Goal: Information Seeking & Learning: Learn about a topic

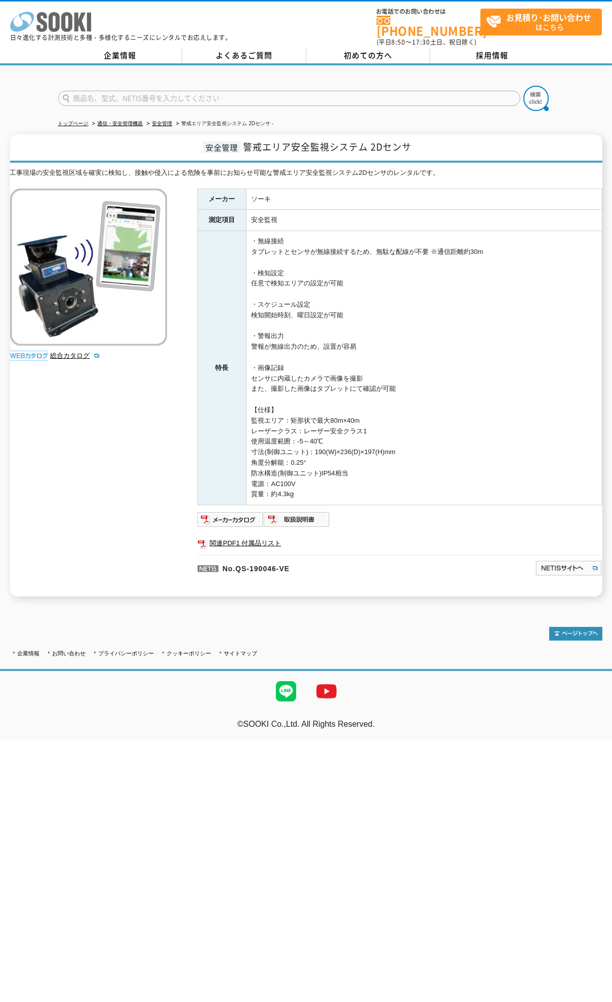
click at [72, 26] on icon "株式会社 ソーキ" at bounding box center [50, 22] width 81 height 20
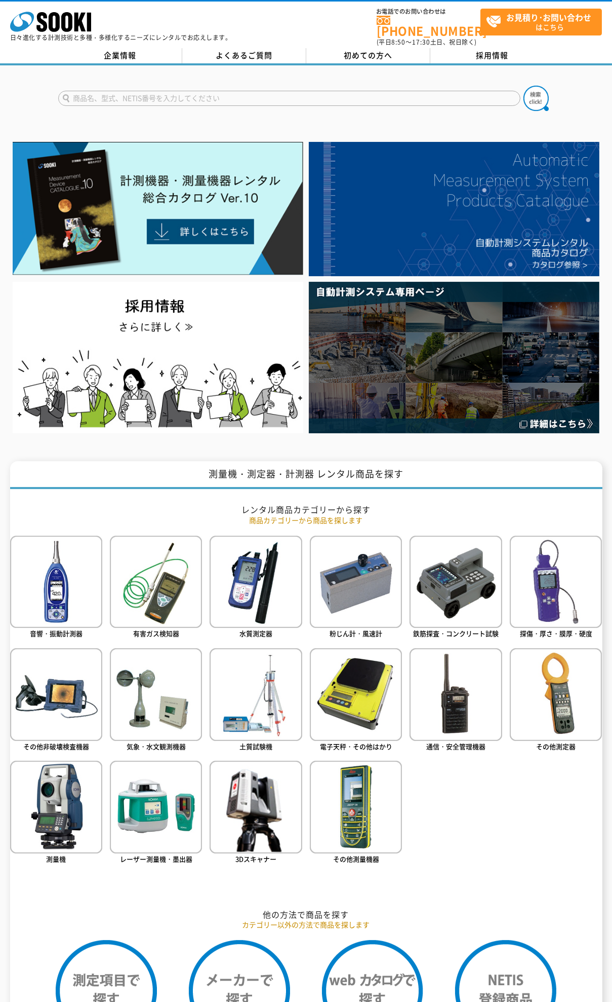
click at [121, 94] on input "text" at bounding box center [289, 98] width 463 height 15
type input "高所作業車"
click at [524, 86] on button at bounding box center [536, 98] width 25 height 25
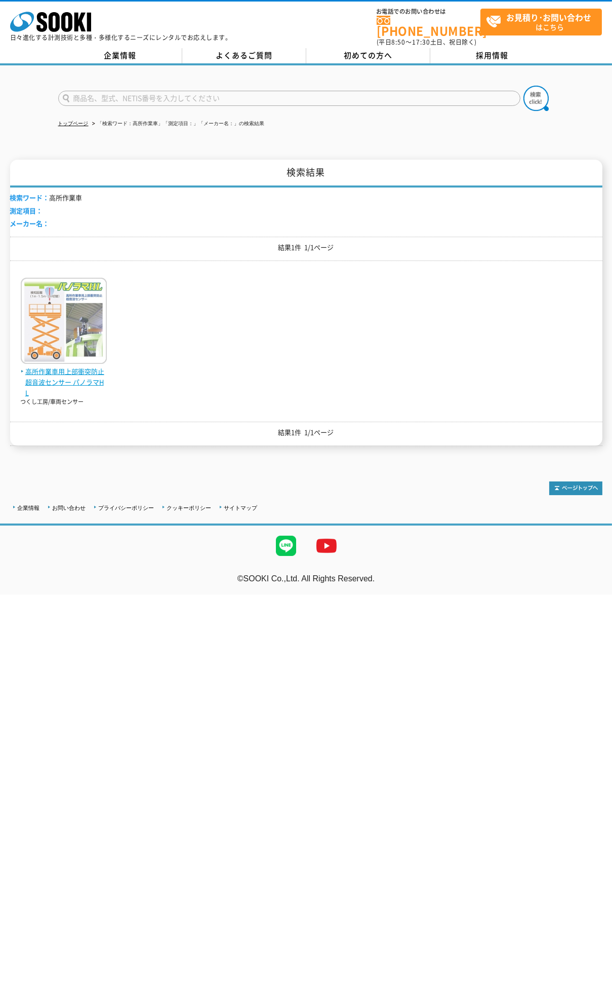
click at [67, 377] on span "高所作業車用上部衝突防止超音波センサー パノラマHL" at bounding box center [64, 381] width 86 height 31
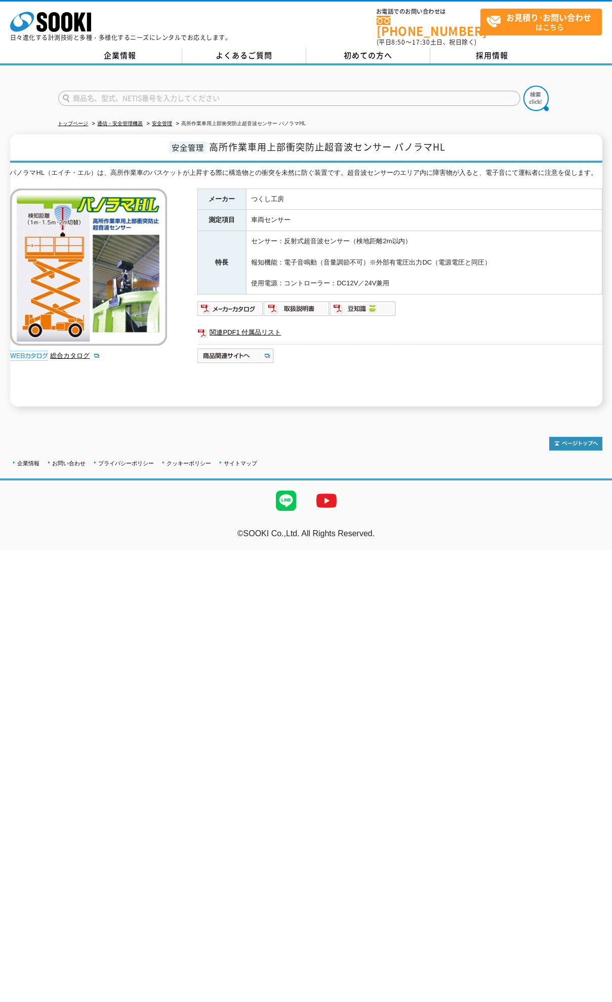
click at [87, 268] on img at bounding box center [88, 266] width 157 height 157
click at [226, 301] on img at bounding box center [231, 308] width 66 height 16
click at [253, 326] on link "関連PDF1 付属品リスト" at bounding box center [400, 332] width 405 height 13
